Goal: Find contact information: Find contact information

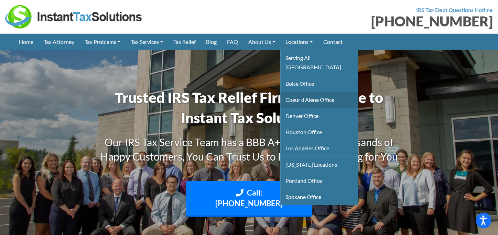
click at [313, 92] on link "Coeur d’Alene Office" at bounding box center [318, 100] width 77 height 16
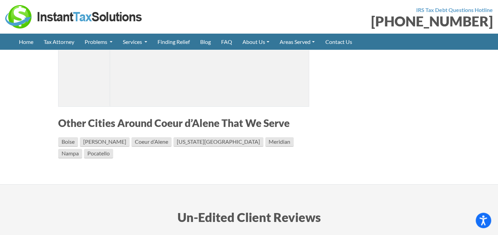
scroll to position [1398, 0]
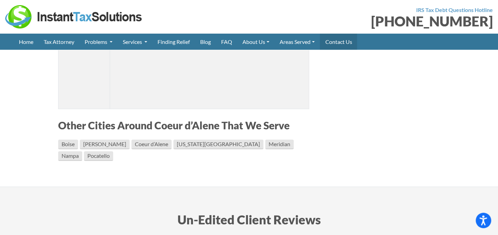
click at [338, 43] on link "Contact Us" at bounding box center [338, 42] width 37 height 16
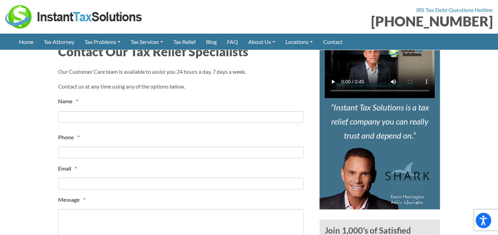
scroll to position [251, 0]
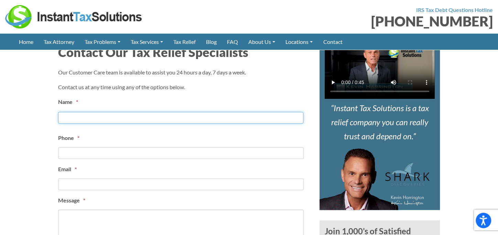
click at [153, 115] on input "First" at bounding box center [180, 118] width 245 height 12
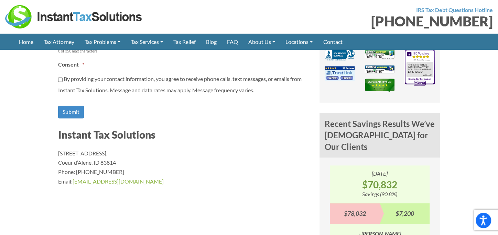
scroll to position [477, 0]
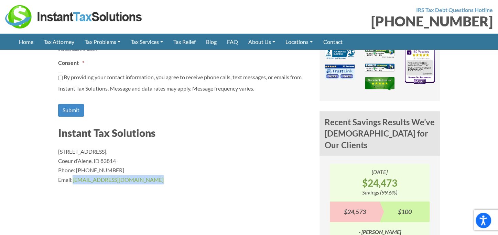
drag, startPoint x: 150, startPoint y: 178, endPoint x: 73, endPoint y: 179, distance: 76.3
click at [73, 179] on p "[STREET_ADDRESS] Phone: [PHONE_NUMBER] Email: [EMAIL_ADDRESS][DOMAIN_NAME]" at bounding box center [183, 165] width 251 height 37
drag, startPoint x: 73, startPoint y: 179, endPoint x: 79, endPoint y: 178, distance: 5.7
copy link "[EMAIL_ADDRESS][DOMAIN_NAME]"
